Goal: Find specific page/section: Find specific page/section

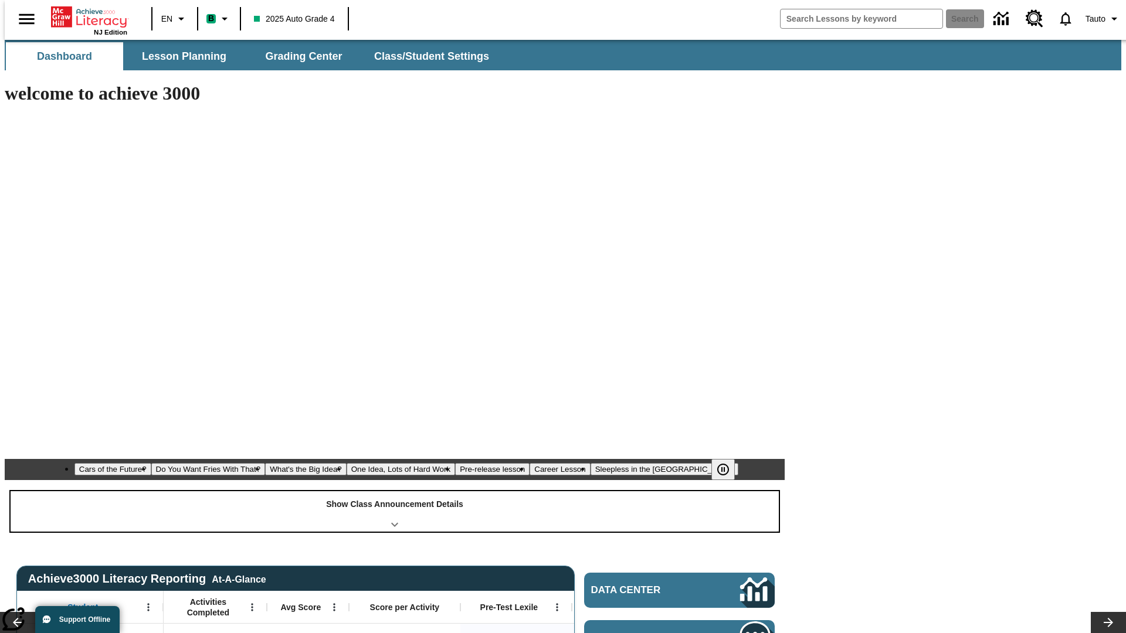
click at [395, 491] on div "Show Class Announcement Details" at bounding box center [395, 511] width 768 height 40
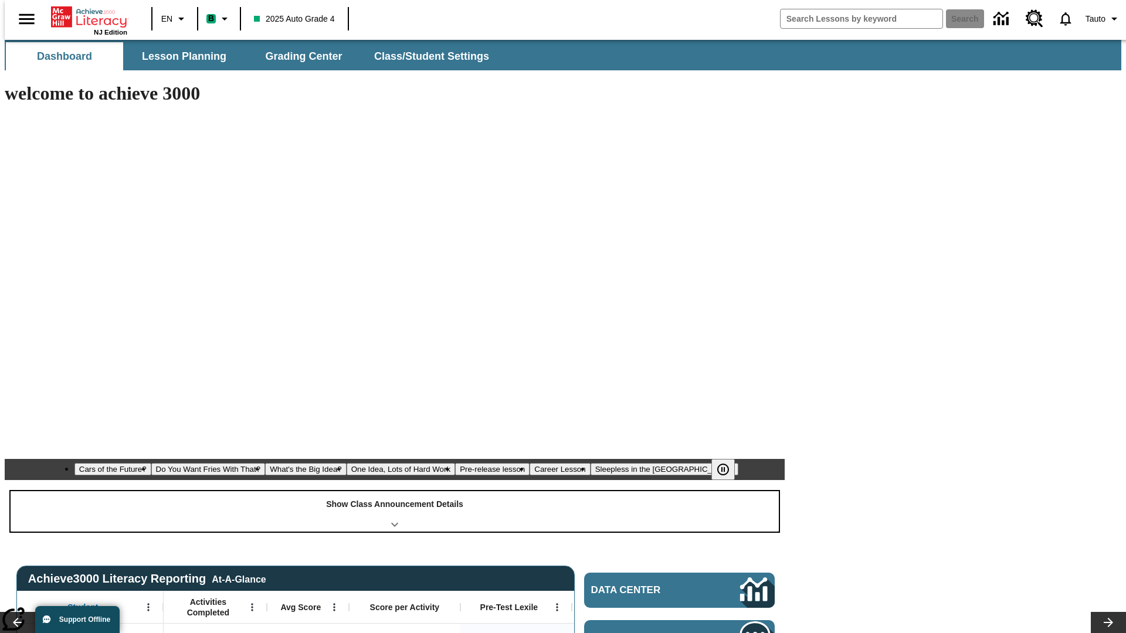
click at [395, 491] on div "Show Class Announcement Details" at bounding box center [395, 511] width 768 height 40
